Goal: Task Accomplishment & Management: Manage account settings

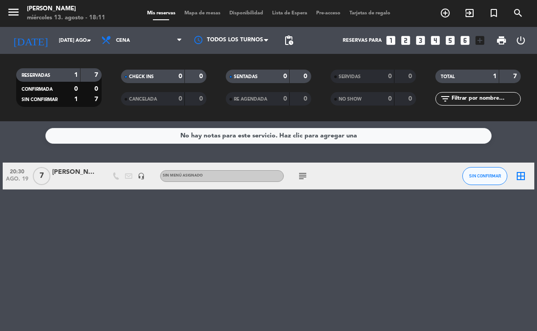
click at [81, 172] on div "[PERSON_NAME]" at bounding box center [74, 172] width 45 height 10
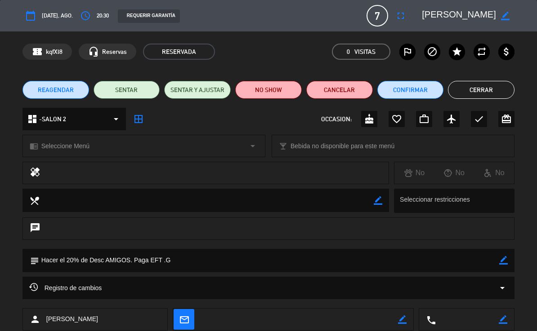
click at [256, 319] on textarea at bounding box center [299, 320] width 197 height 22
click at [403, 316] on icon "border_color" at bounding box center [402, 320] width 9 height 9
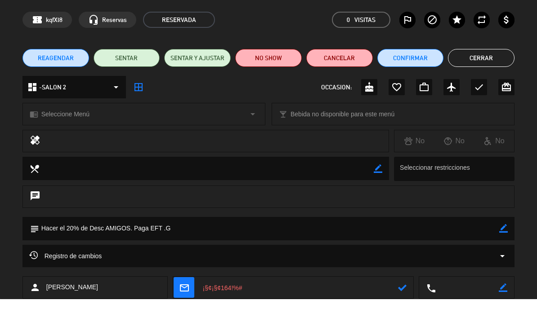
click at [299, 309] on textarea at bounding box center [299, 320] width 197 height 22
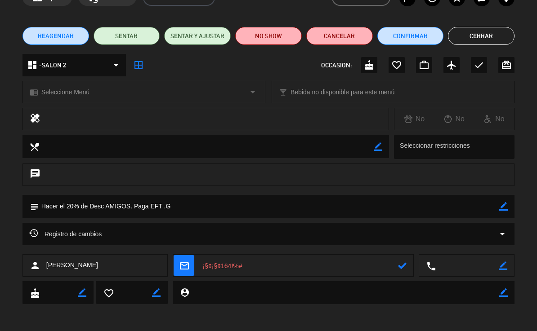
scroll to position [54, 0]
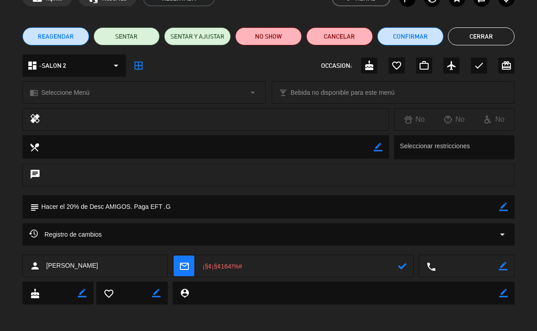
click at [228, 116] on div at bounding box center [214, 119] width 335 height 13
click at [274, 264] on textarea at bounding box center [299, 266] width 197 height 22
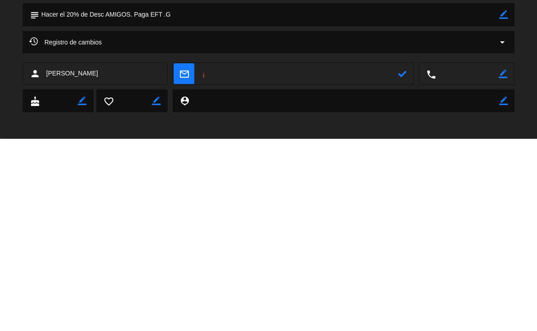
scroll to position [2, 0]
type textarea "¡"
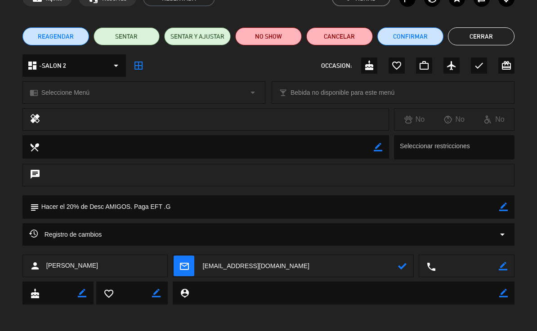
type textarea "[EMAIL_ADDRESS][DOMAIN_NAME]"
click at [187, 268] on icon "mail_outline" at bounding box center [184, 266] width 10 height 10
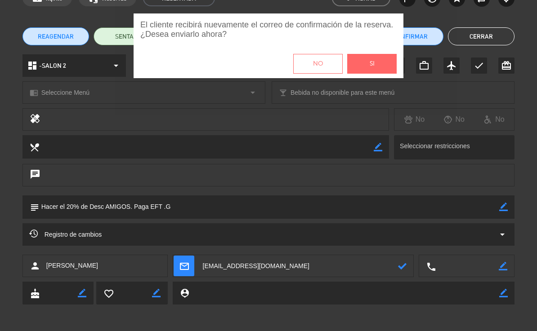
click at [367, 57] on button "Si" at bounding box center [371, 64] width 49 height 20
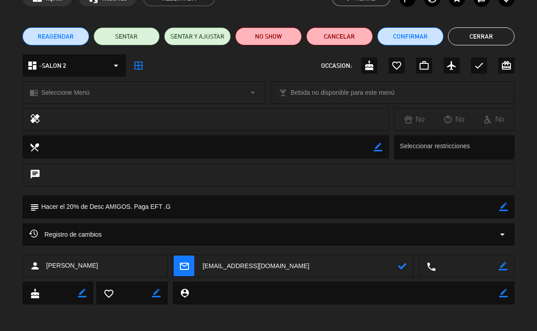
click at [483, 38] on button "Cerrar" at bounding box center [481, 36] width 67 height 18
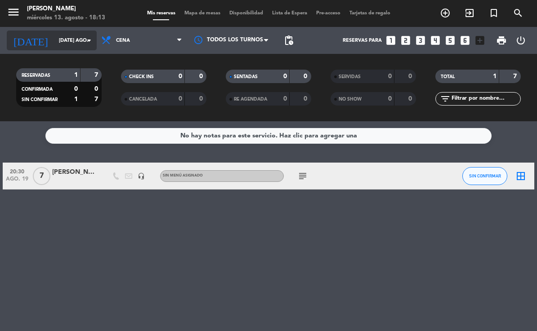
click at [82, 34] on input "[DATE] ago." at bounding box center [87, 40] width 67 height 15
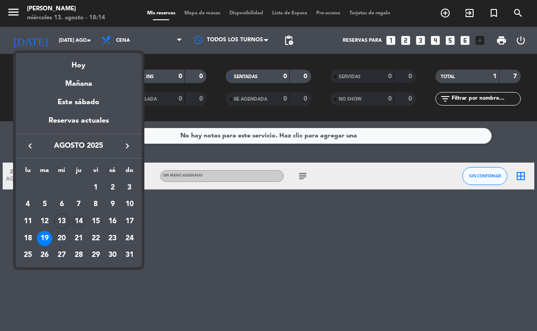
click at [85, 219] on div "14" at bounding box center [78, 221] width 15 height 15
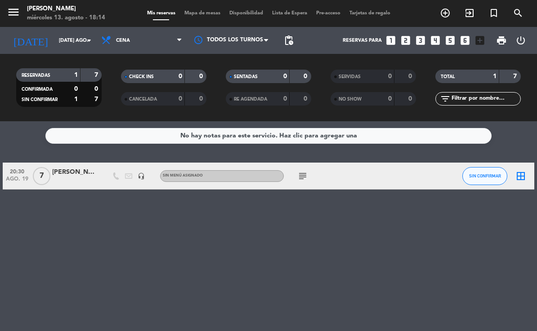
type input "jue. 14 ago."
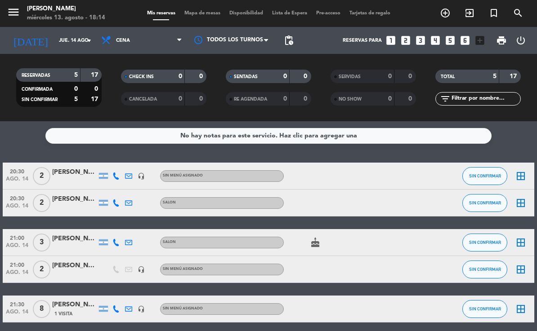
scroll to position [0, 0]
click at [213, 11] on span "Mapa de mesas" at bounding box center [202, 13] width 45 height 5
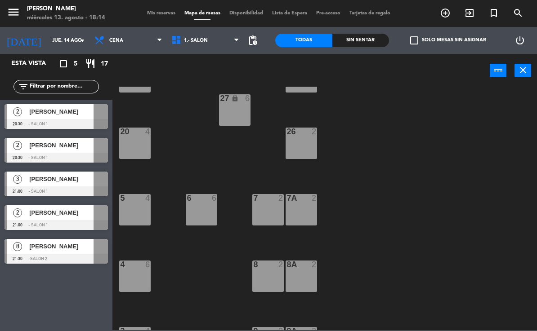
scroll to position [113, 0]
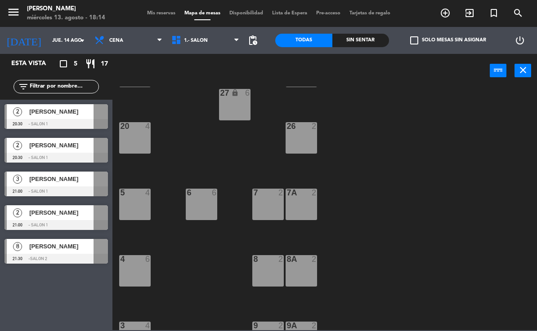
click at [134, 207] on div "5 4" at bounding box center [134, 204] width 31 height 31
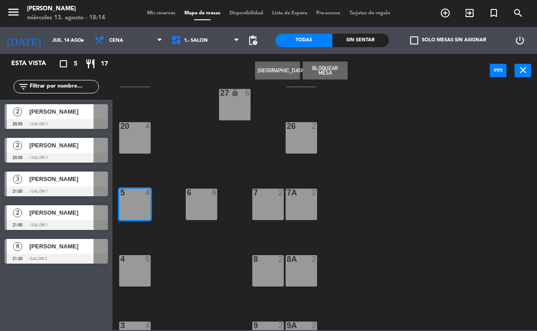
click at [327, 73] on button "Bloquear Mesa" at bounding box center [325, 71] width 45 height 18
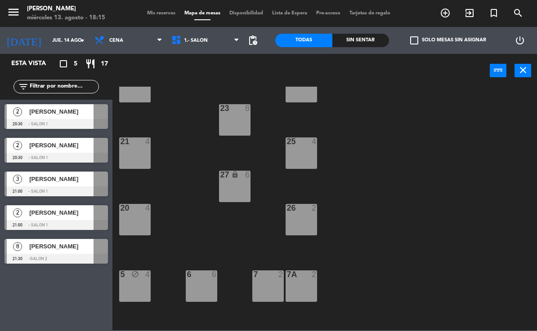
scroll to position [31, 0]
click at [525, 72] on icon "close" at bounding box center [523, 70] width 11 height 11
